Goal: Task Accomplishment & Management: Manage account settings

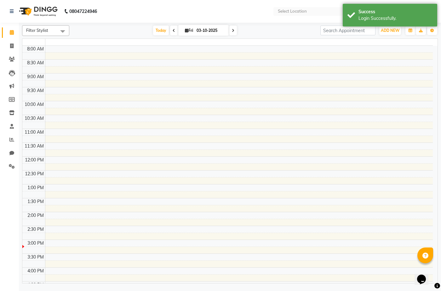
select select "en"
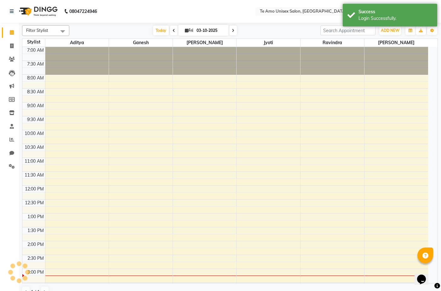
scroll to position [222, 0]
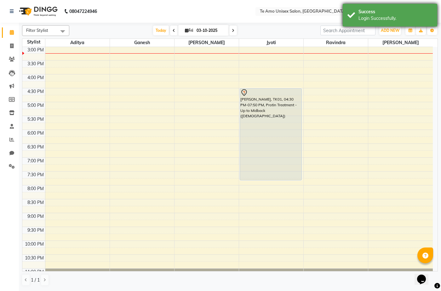
click at [395, 19] on div "Login Successfully." at bounding box center [396, 18] width 74 height 7
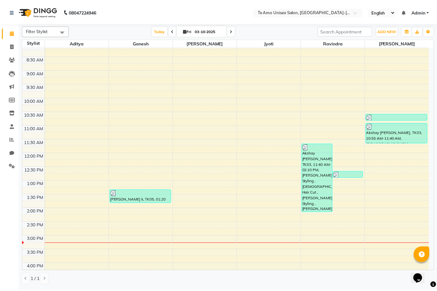
scroll to position [0, 0]
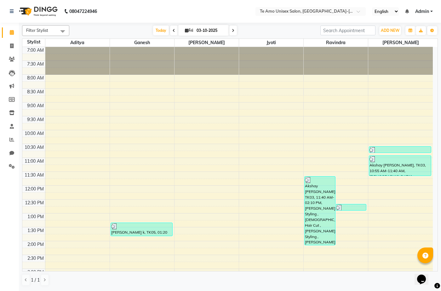
click at [245, 5] on nav "08047224946 Select Location × Te Amo Unisex Salon, [GEOGRAPHIC_DATA]-magarpatta…" at bounding box center [220, 11] width 441 height 23
click at [308, 26] on div "[DATE] [DATE]" at bounding box center [195, 30] width 245 height 9
click at [8, 123] on span at bounding box center [11, 126] width 11 height 7
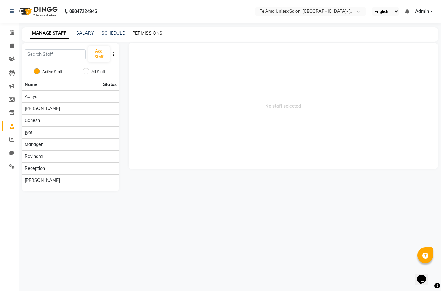
click at [152, 32] on link "PERMISSIONS" at bounding box center [147, 33] width 30 height 6
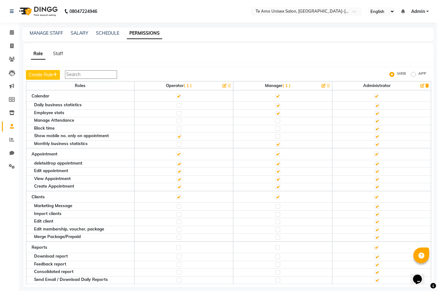
click at [54, 28] on div "MANAGE STAFF SALARY SCHEDULE PERMISSIONS" at bounding box center [227, 34] width 411 height 14
drag, startPoint x: 362, startPoint y: 84, endPoint x: 393, endPoint y: 84, distance: 31.8
click at [393, 84] on th "Administrator" at bounding box center [381, 85] width 99 height 9
click at [53, 32] on link "MANAGE STAFF" at bounding box center [46, 33] width 33 height 6
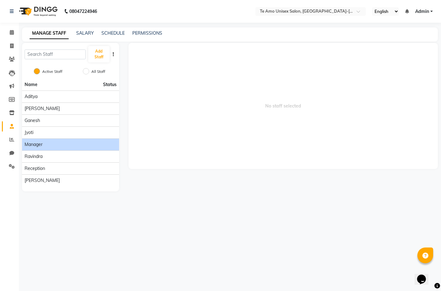
click at [70, 142] on div "Manager" at bounding box center [71, 144] width 92 height 7
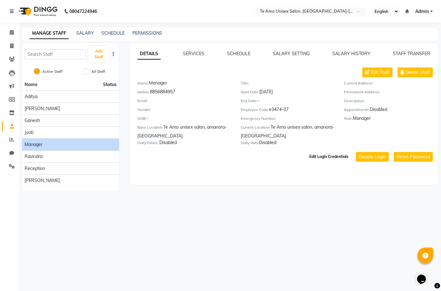
click at [335, 152] on button "Edit Login Credentials" at bounding box center [329, 156] width 44 height 11
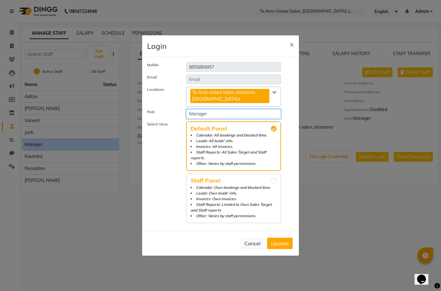
click at [231, 118] on select "Select Role Operator Manager Administrator" at bounding box center [233, 114] width 95 height 10
select select "4454"
click at [186, 112] on select "Select Role Operator Manager Administrator" at bounding box center [233, 114] width 95 height 10
click at [279, 238] on button "Update" at bounding box center [280, 243] width 26 height 11
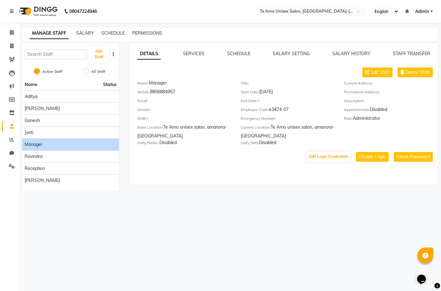
click at [176, 90] on div "Mobile: [PHONE_NUMBER]" at bounding box center [184, 93] width 94 height 9
copy div "8856884957"
click at [194, 55] on link "SERVICES" at bounding box center [193, 54] width 21 height 6
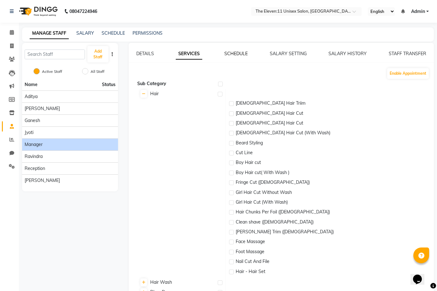
click at [230, 55] on link "SCHEDULE" at bounding box center [235, 54] width 23 height 6
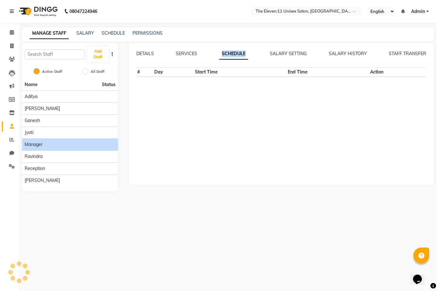
click at [230, 55] on link "SCHEDULE" at bounding box center [233, 53] width 29 height 11
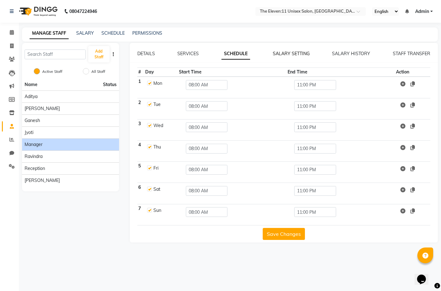
click at [300, 54] on link "SALARY SETTING" at bounding box center [291, 54] width 37 height 6
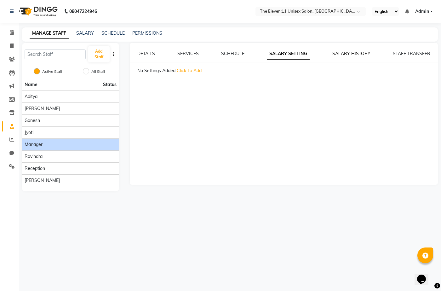
click at [342, 51] on link "SALARY HISTORY" at bounding box center [352, 54] width 38 height 6
click at [409, 54] on link "STAFF TRANSFER" at bounding box center [412, 54] width 38 height 6
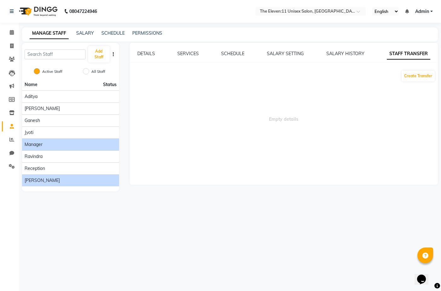
drag, startPoint x: 72, startPoint y: 180, endPoint x: 77, endPoint y: 184, distance: 6.7
click at [77, 184] on li "[PERSON_NAME]" at bounding box center [70, 180] width 97 height 12
click at [42, 181] on div "[PERSON_NAME]" at bounding box center [71, 180] width 92 height 7
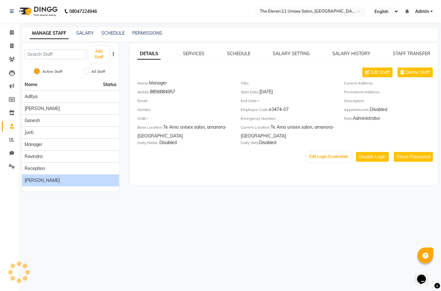
click at [42, 181] on div "[PERSON_NAME]" at bounding box center [71, 180] width 92 height 7
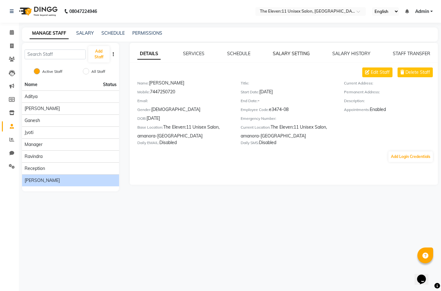
click at [287, 53] on link "SALARY SETTING" at bounding box center [291, 54] width 37 height 6
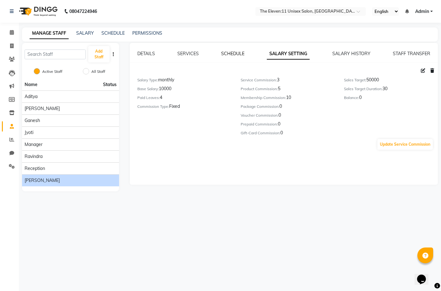
click at [231, 52] on link "SCHEDULE" at bounding box center [232, 54] width 23 height 6
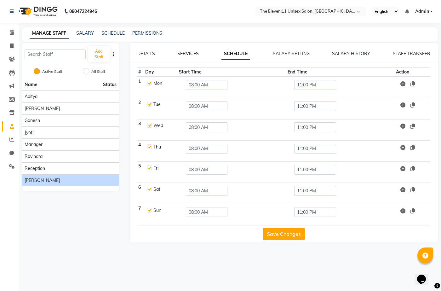
click at [189, 53] on link "SERVICES" at bounding box center [187, 54] width 21 height 6
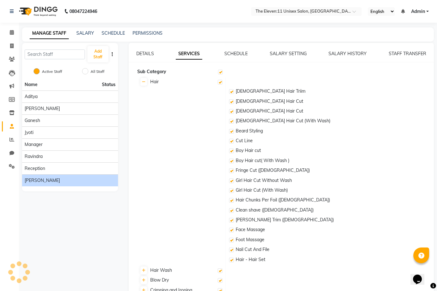
checkbox input "true"
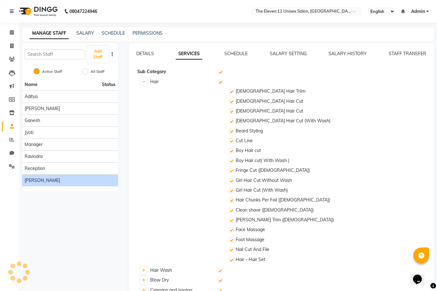
checkbox input "true"
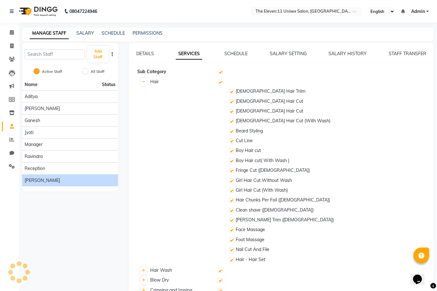
checkbox input "true"
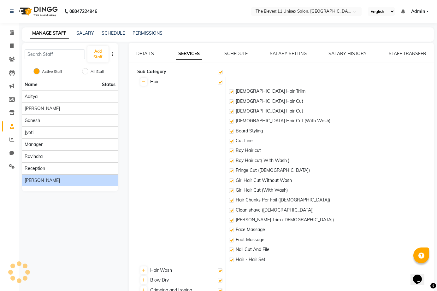
checkbox input "true"
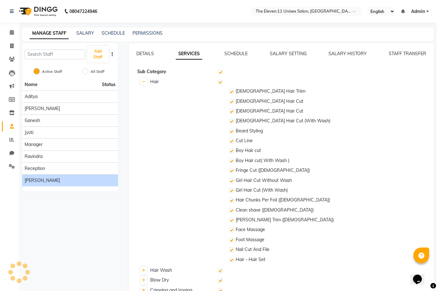
checkbox input "true"
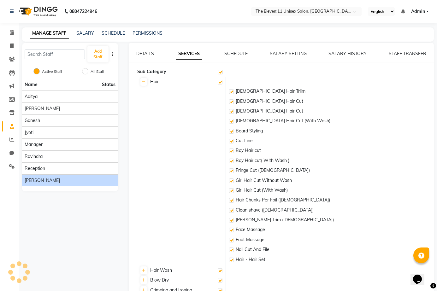
checkbox input "true"
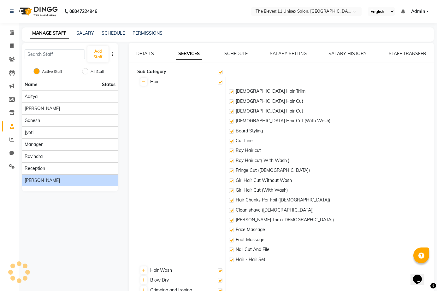
checkbox input "true"
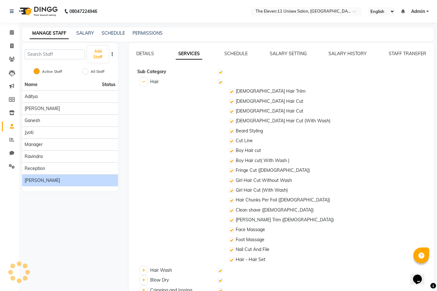
checkbox input "true"
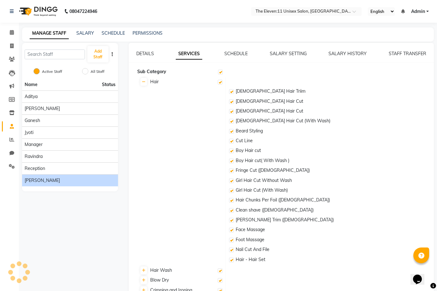
checkbox input "true"
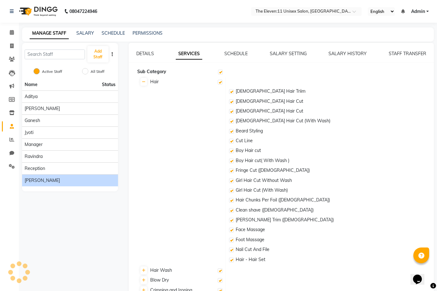
checkbox input "true"
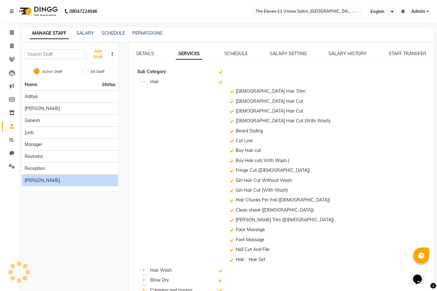
checkbox input "true"
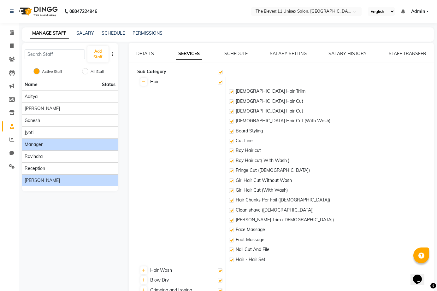
click at [38, 139] on li "Manager" at bounding box center [70, 144] width 96 height 12
click at [64, 143] on div "Manager" at bounding box center [70, 144] width 91 height 7
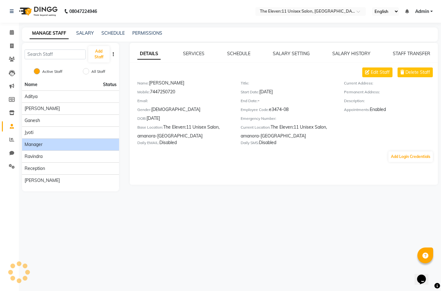
click at [64, 143] on div "Manager" at bounding box center [71, 144] width 92 height 7
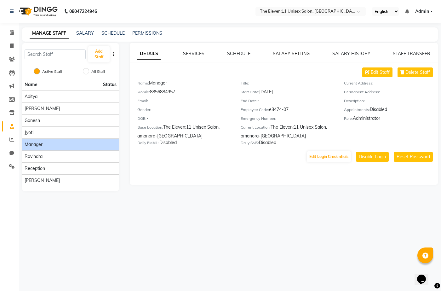
click at [292, 53] on link "SALARY SETTING" at bounding box center [291, 54] width 37 height 6
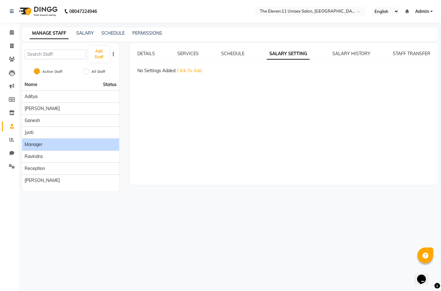
click at [336, 49] on div "DETAILS SERVICES SCHEDULE SALARY SETTING SALARY HISTORY STAFF TRANSFER No Setti…" at bounding box center [284, 114] width 309 height 142
click at [404, 51] on link "STAFF TRANSFER" at bounding box center [412, 54] width 38 height 6
click at [145, 54] on link "DETAILS" at bounding box center [146, 54] width 18 height 6
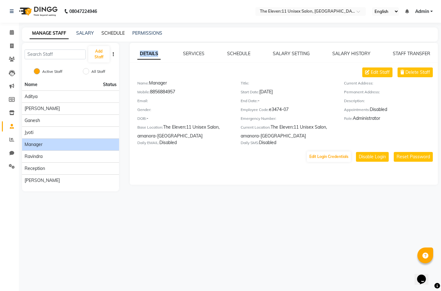
click at [112, 33] on link "SCHEDULE" at bounding box center [113, 33] width 23 height 6
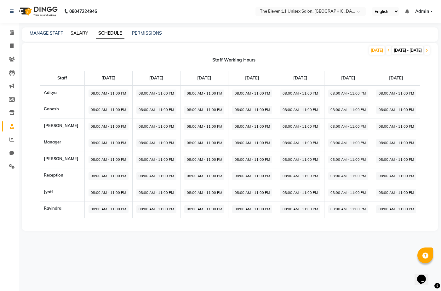
click at [74, 33] on link "SALARY" at bounding box center [80, 33] width 18 height 6
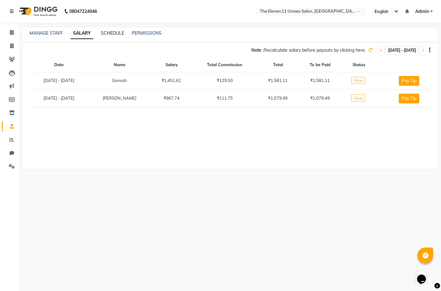
click at [116, 33] on link "SCHEDULE" at bounding box center [112, 33] width 23 height 6
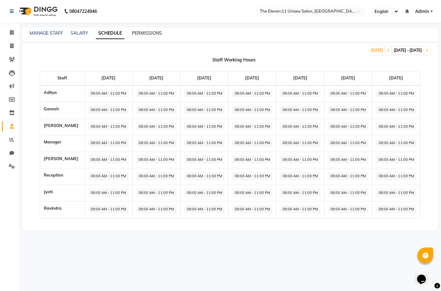
click at [141, 35] on link "PERMISSIONS" at bounding box center [147, 33] width 30 height 6
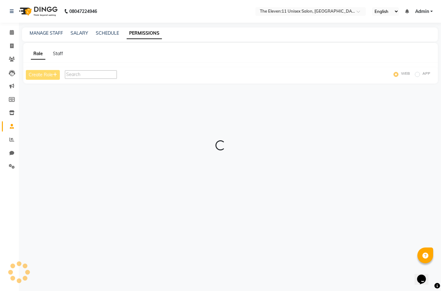
click at [141, 35] on link "PERMISSIONS" at bounding box center [144, 33] width 35 height 11
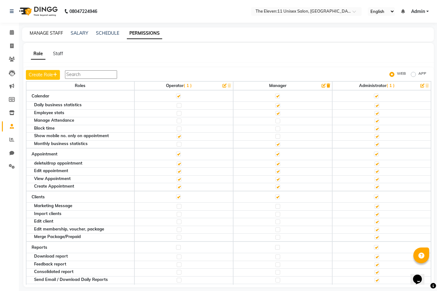
click at [35, 32] on link "MANAGE STAFF" at bounding box center [46, 33] width 33 height 6
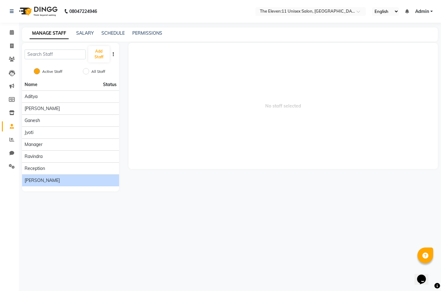
click at [58, 186] on li "[PERSON_NAME]" at bounding box center [70, 180] width 97 height 12
click at [40, 177] on span "[PERSON_NAME]" at bounding box center [42, 180] width 35 height 7
